Goal: Navigation & Orientation: Find specific page/section

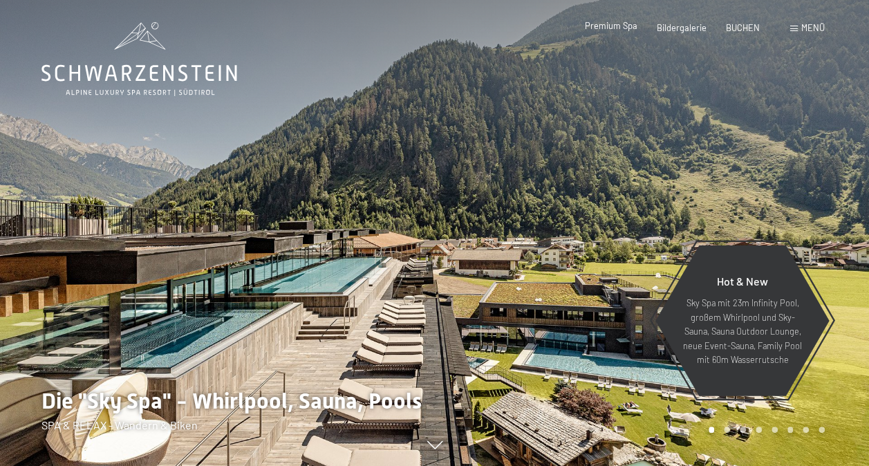
click at [609, 31] on div "Premium Spa" at bounding box center [611, 26] width 53 height 12
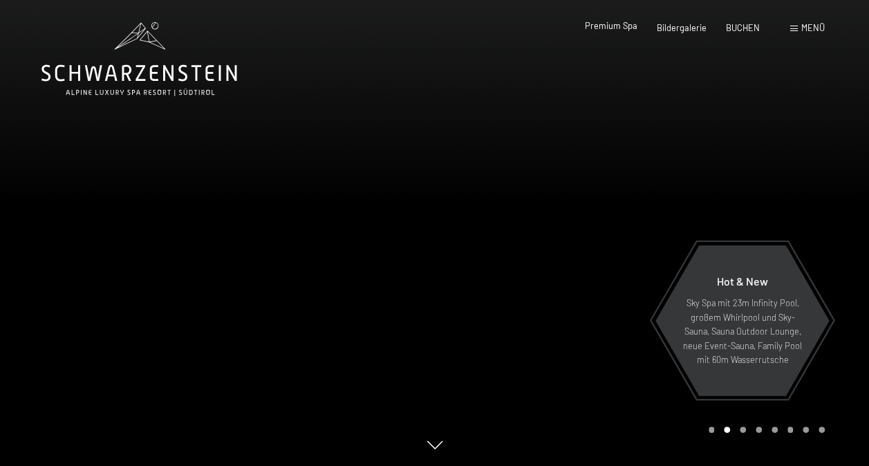
click at [611, 28] on span "Premium Spa" at bounding box center [611, 25] width 53 height 11
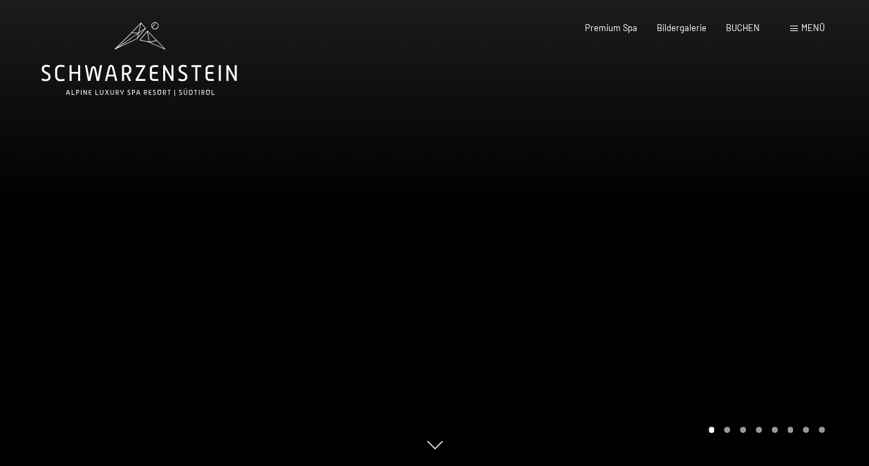
click at [810, 30] on span "Menü" at bounding box center [814, 27] width 24 height 11
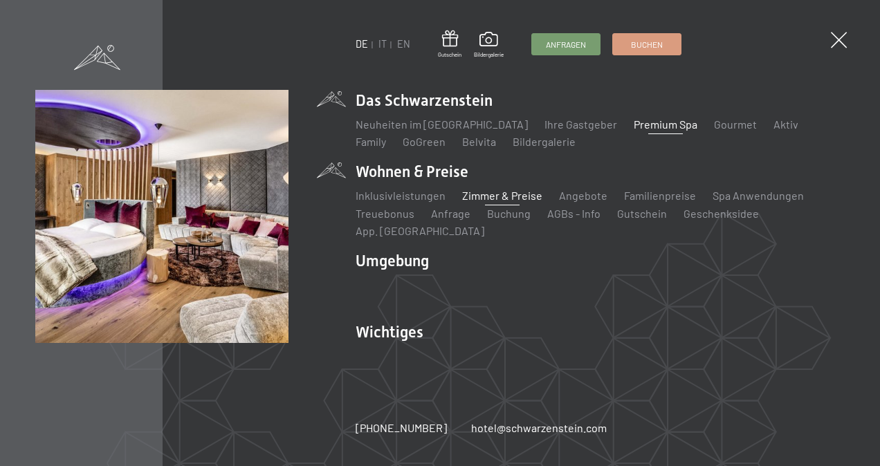
click at [507, 202] on link "Zimmer & Preise" at bounding box center [502, 195] width 80 height 13
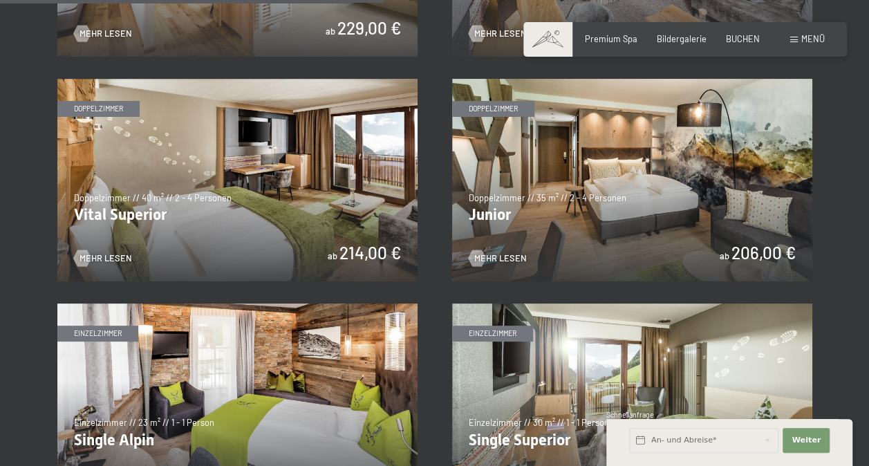
scroll to position [1534, 0]
